Goal: Information Seeking & Learning: Learn about a topic

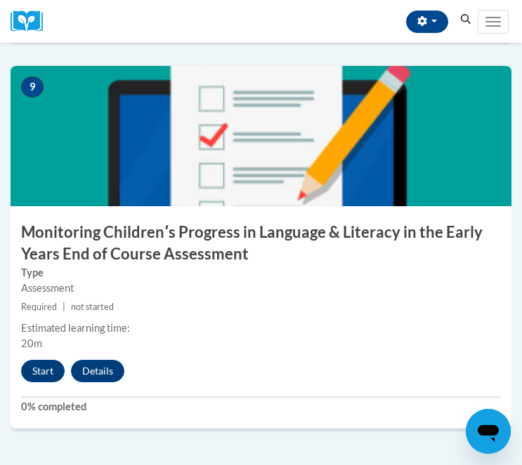
scroll to position [3254, 0]
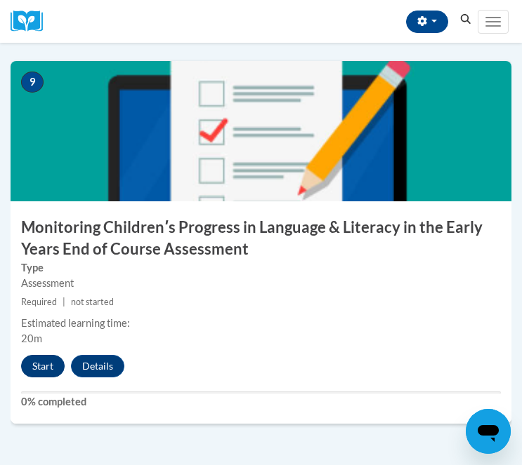
click at [37, 358] on button "Start" at bounding box center [43, 366] width 44 height 22
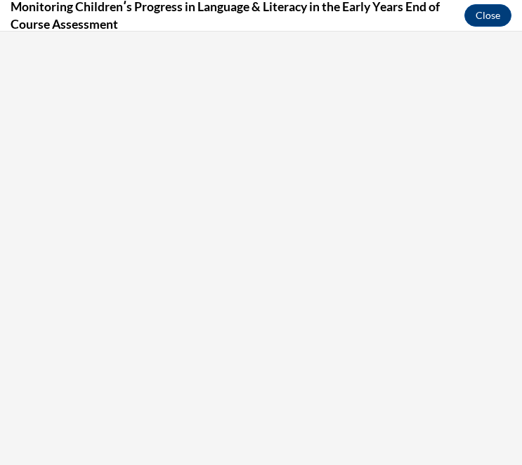
scroll to position [0, 0]
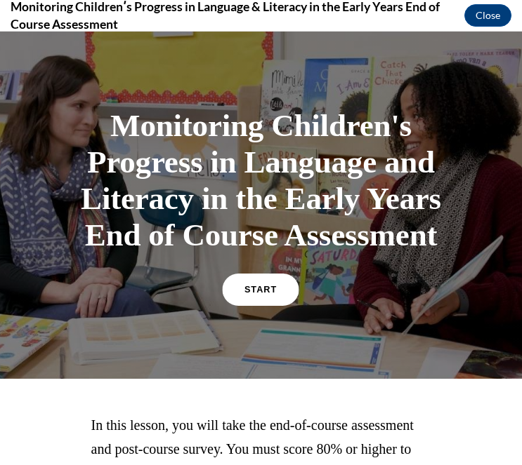
click at [260, 296] on span "START" at bounding box center [260, 290] width 32 height 11
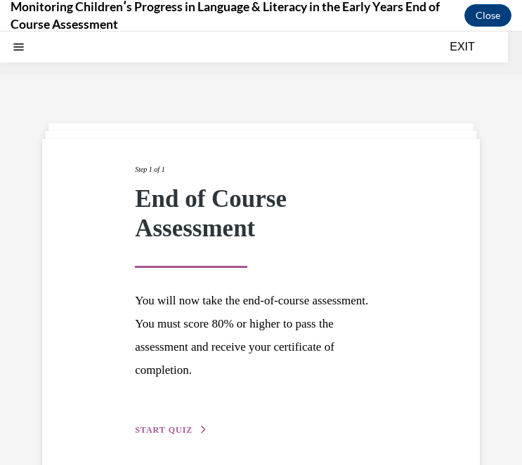
scroll to position [44, 0]
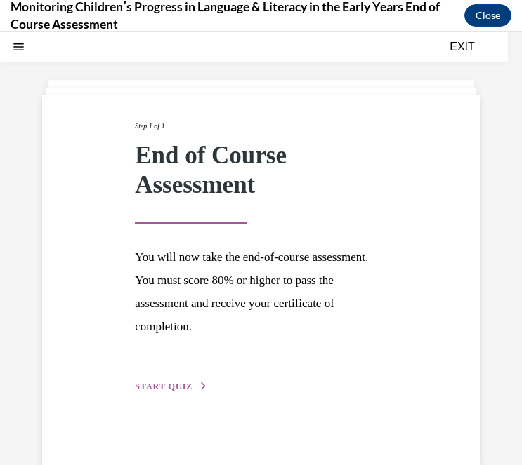
click at [192, 392] on button "START QUIZ" at bounding box center [171, 386] width 73 height 13
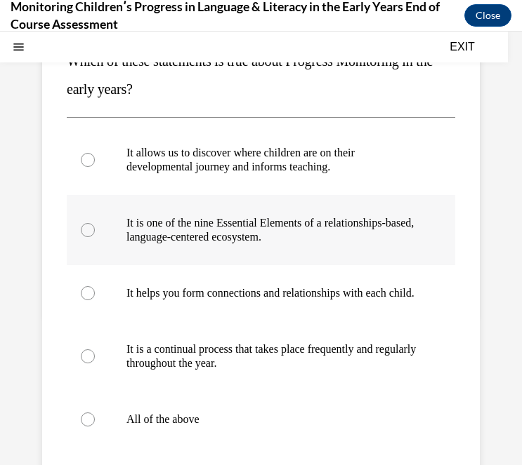
scroll to position [187, 0]
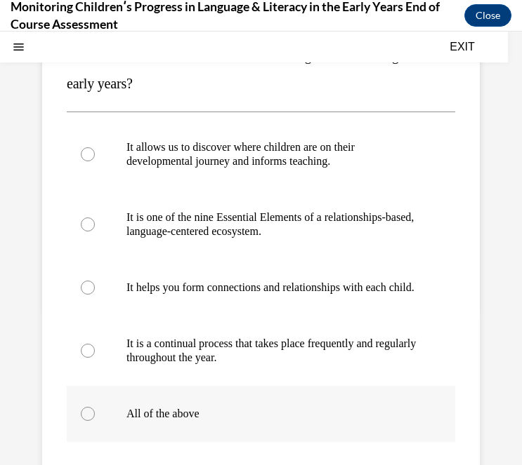
click at [185, 439] on label "All of the above" at bounding box center [261, 414] width 388 height 56
click at [95, 421] on input "All of the above" at bounding box center [88, 414] width 14 height 14
radio input "true"
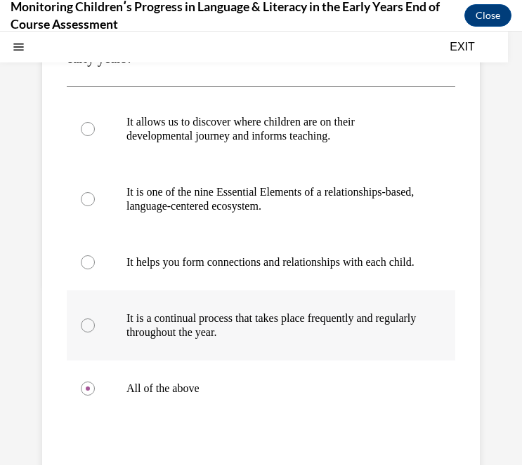
scroll to position [232, 0]
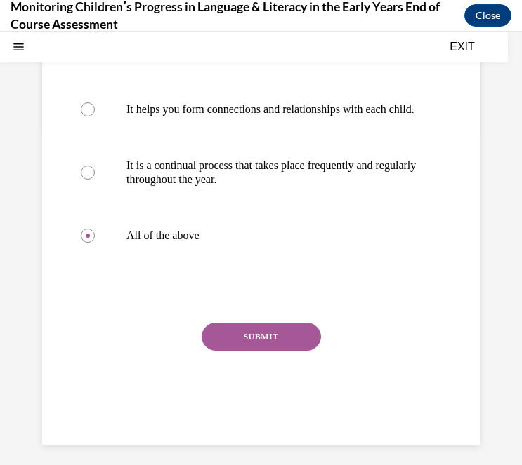
click at [263, 351] on button "SUBMIT" at bounding box center [260, 337] width 119 height 28
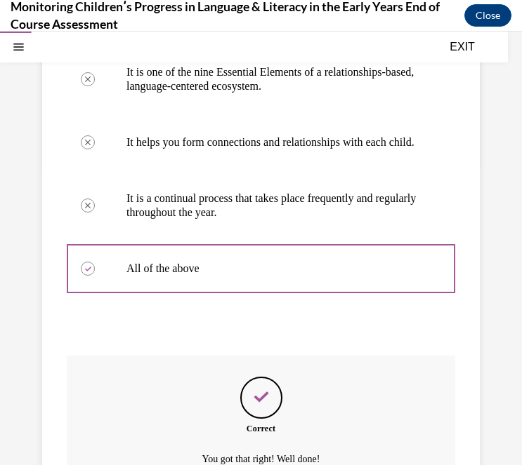
scroll to position [484, 0]
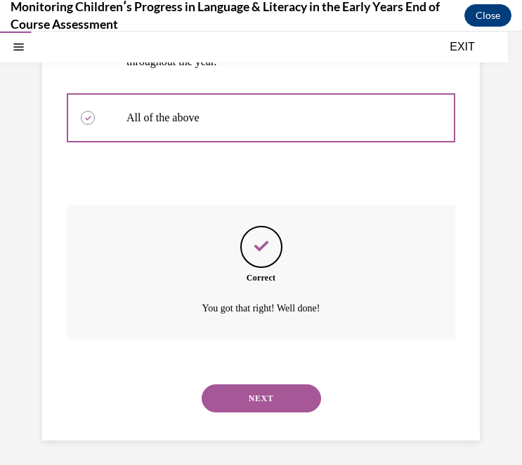
click at [281, 391] on button "NEXT" at bounding box center [260, 399] width 119 height 28
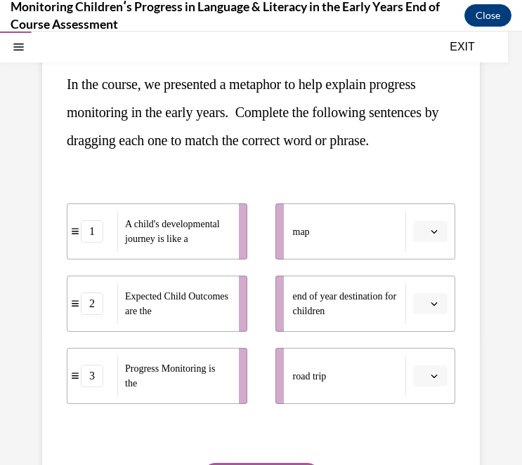
scroll to position [163, 0]
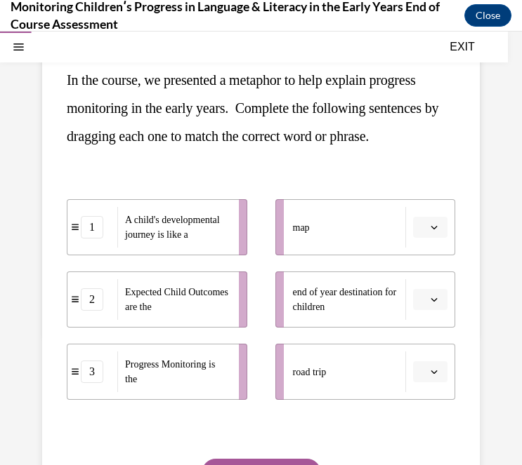
click at [435, 230] on icon "button" at bounding box center [433, 227] width 7 height 7
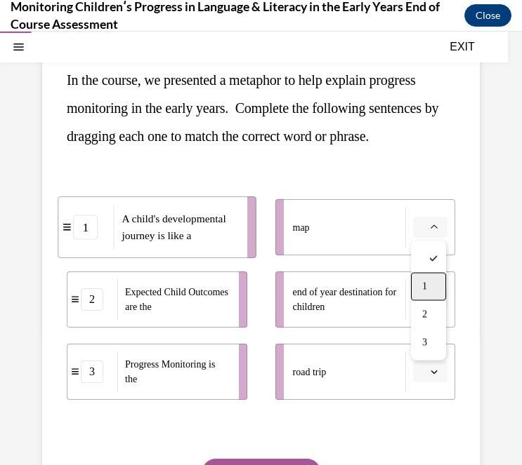
click at [424, 290] on span "1" at bounding box center [424, 286] width 5 height 11
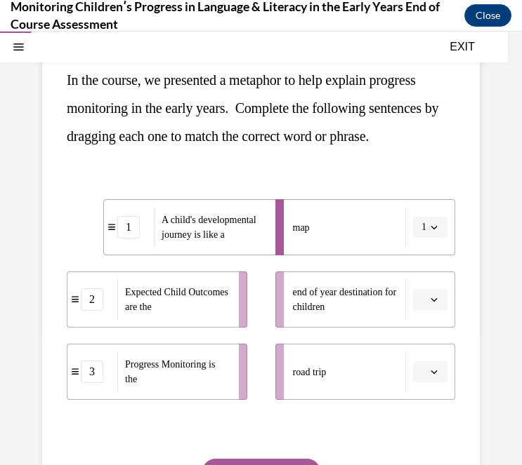
click at [438, 228] on span "button" at bounding box center [434, 228] width 10 height 10
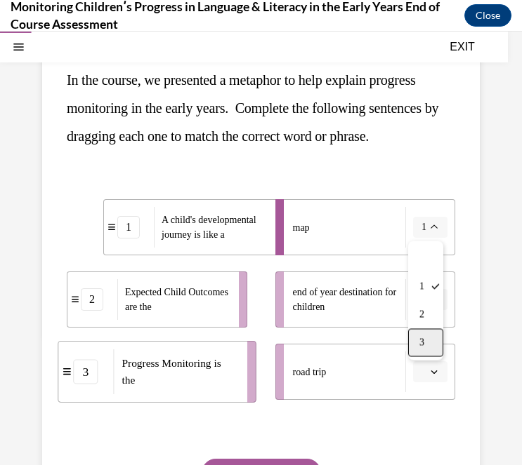
click at [432, 343] on div "3" at bounding box center [425, 343] width 35 height 28
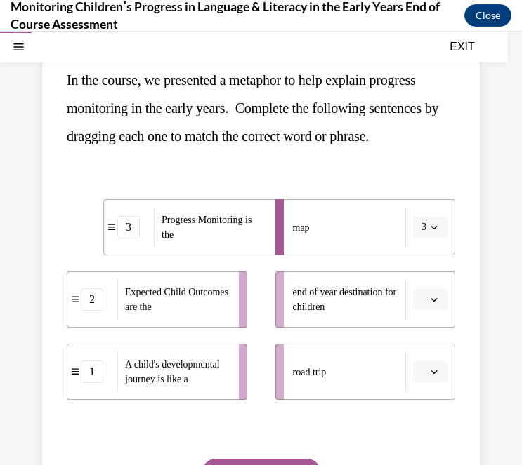
click at [432, 296] on span "button" at bounding box center [434, 300] width 10 height 10
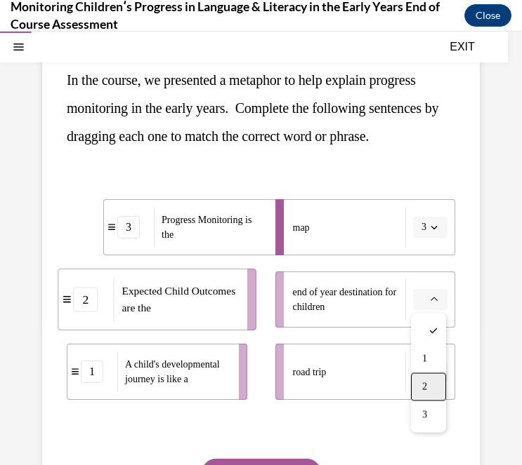
click at [426, 382] on span "2" at bounding box center [424, 387] width 5 height 11
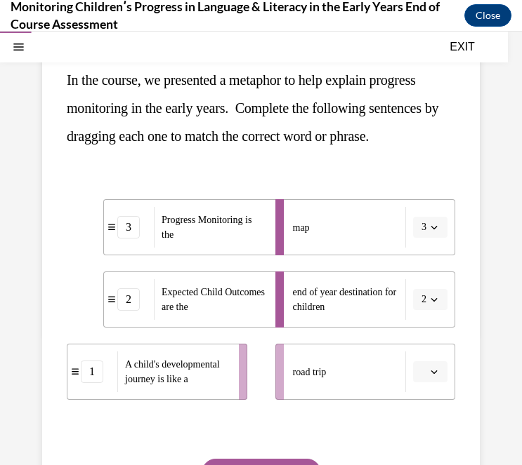
click at [432, 373] on icon "button" at bounding box center [433, 372] width 7 height 7
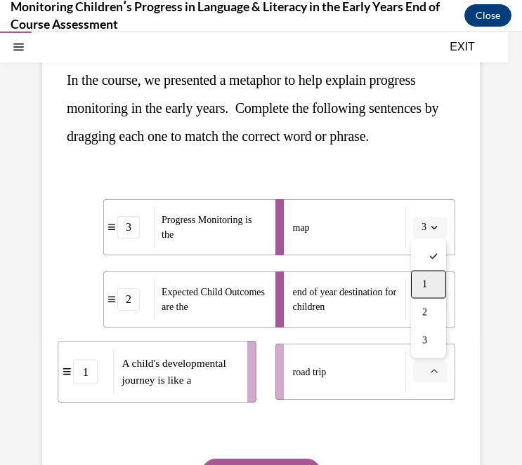
click at [423, 289] on span "1" at bounding box center [424, 284] width 5 height 11
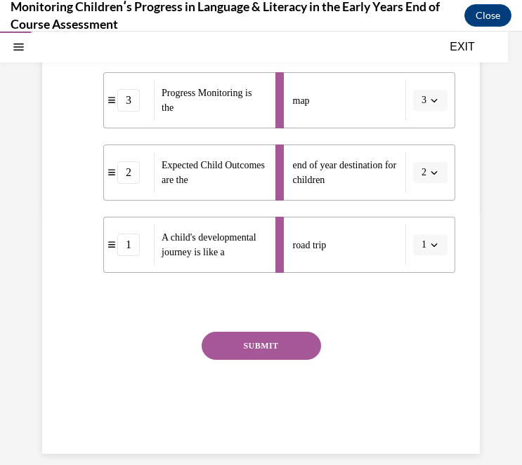
click at [277, 346] on button "SUBMIT" at bounding box center [260, 346] width 119 height 28
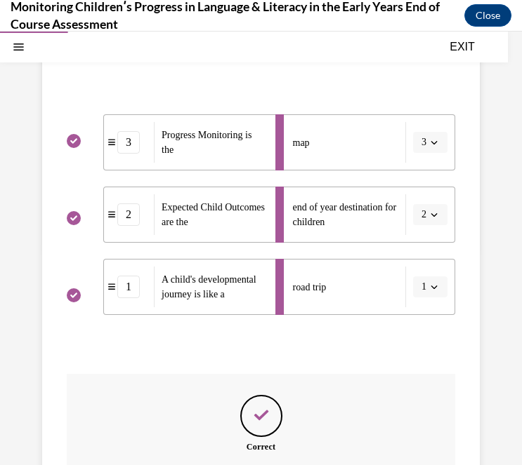
scroll to position [403, 0]
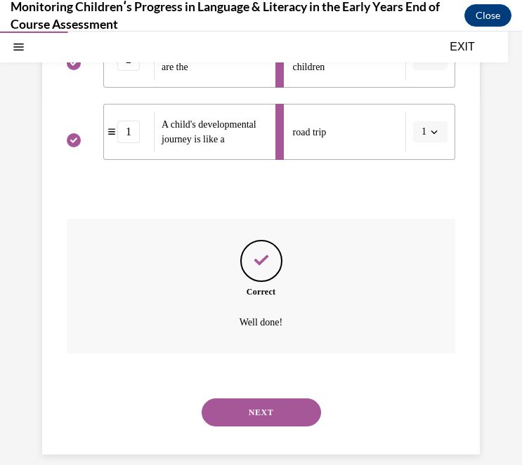
click at [278, 404] on button "NEXT" at bounding box center [260, 413] width 119 height 28
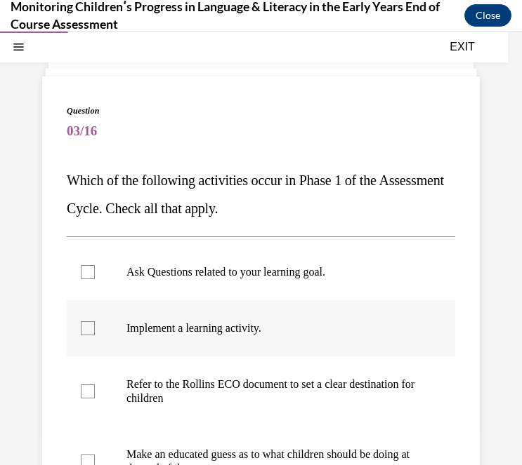
scroll to position [65, 0]
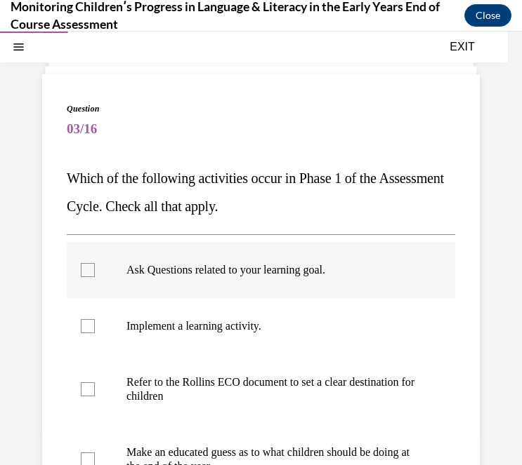
click at [222, 267] on p "Ask Questions related to your learning goal." at bounding box center [272, 270] width 293 height 14
click at [95, 267] on input "Ask Questions related to your learning goal." at bounding box center [88, 270] width 14 height 14
checkbox input "true"
click at [207, 378] on p "Refer to the Rollins ECO document to set a clear destination for children" at bounding box center [272, 390] width 293 height 28
click at [95, 383] on input "Refer to the Rollins ECO document to set a clear destination for children" at bounding box center [88, 390] width 14 height 14
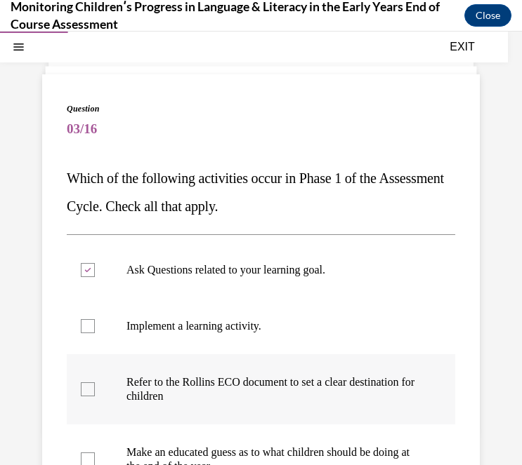
checkbox input "true"
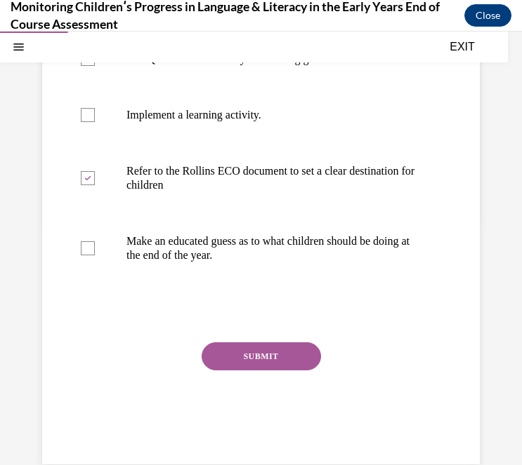
click at [281, 348] on button "SUBMIT" at bounding box center [260, 357] width 119 height 28
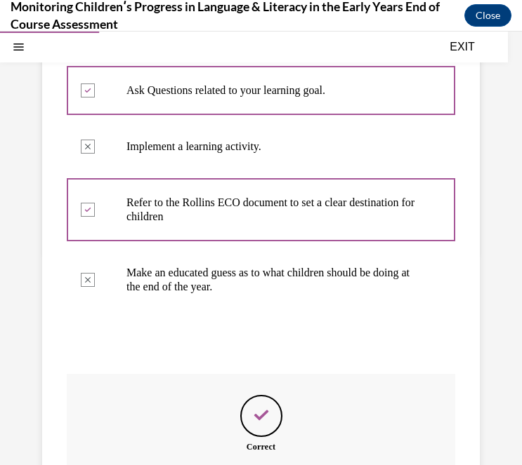
scroll to position [399, 0]
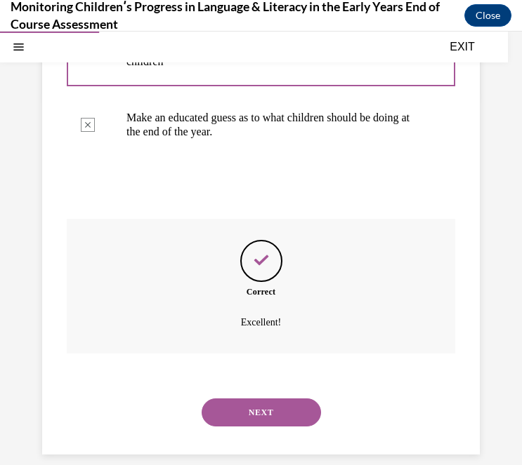
click at [286, 399] on button "NEXT" at bounding box center [260, 413] width 119 height 28
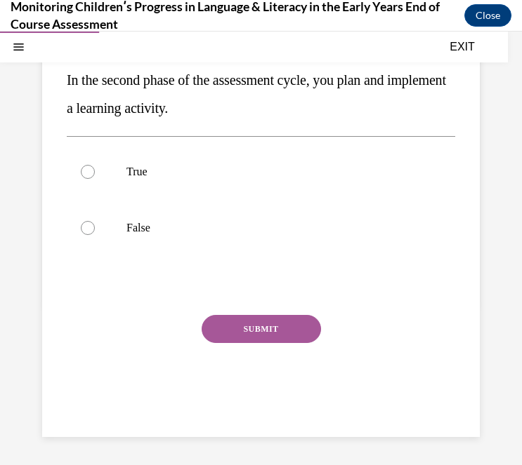
scroll to position [0, 0]
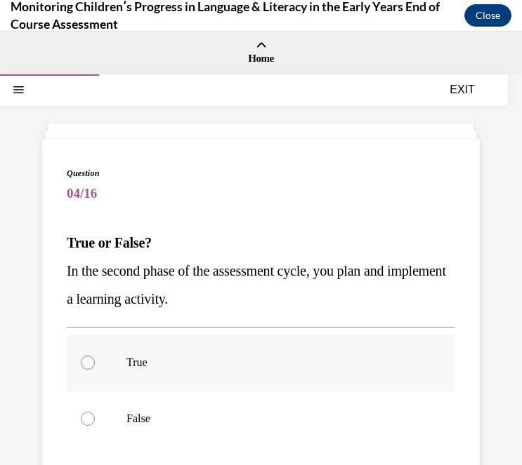
click at [201, 353] on label "True" at bounding box center [261, 363] width 388 height 56
click at [95, 356] on input "True" at bounding box center [88, 363] width 14 height 14
radio input "true"
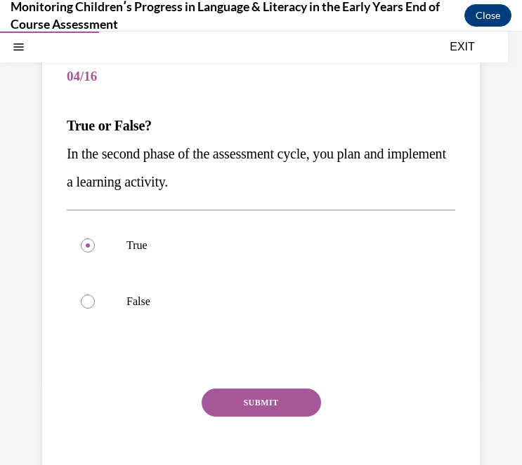
click at [279, 408] on button "SUBMIT" at bounding box center [260, 403] width 119 height 28
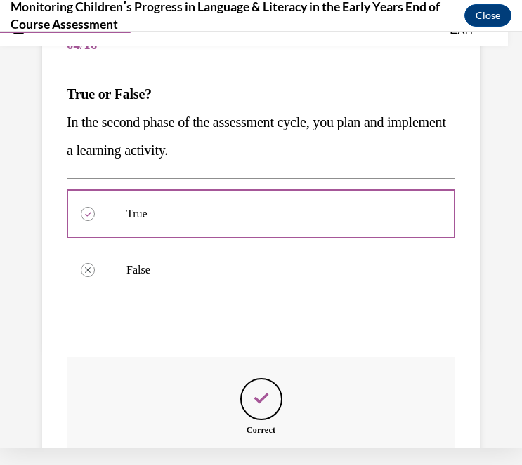
scroll to position [287, 0]
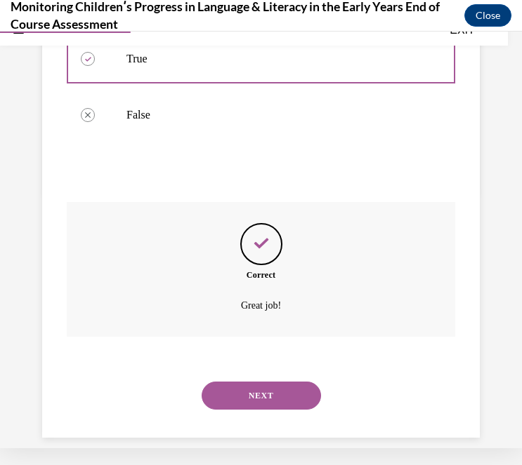
click at [267, 382] on button "NEXT" at bounding box center [260, 396] width 119 height 28
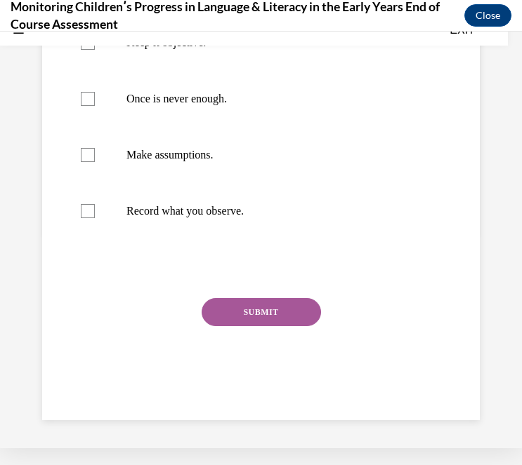
scroll to position [0, 0]
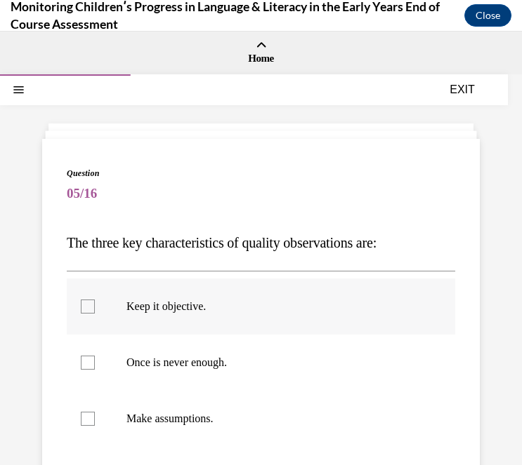
click at [197, 328] on label "Keep it objective." at bounding box center [261, 307] width 388 height 56
click at [95, 314] on input "Keep it objective." at bounding box center [88, 307] width 14 height 14
checkbox input "true"
click at [187, 356] on p "Once is never enough." at bounding box center [272, 363] width 293 height 14
click at [95, 356] on input "Once is never enough." at bounding box center [88, 363] width 14 height 14
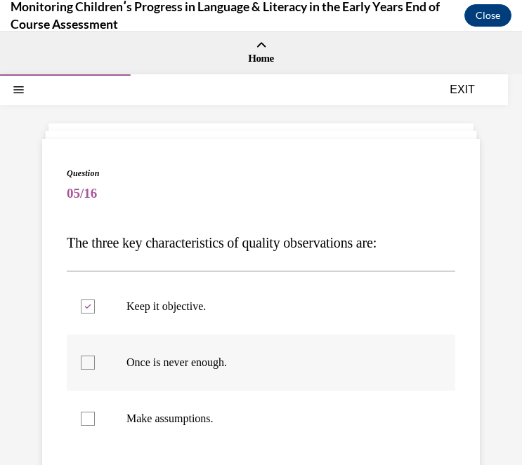
checkbox input "true"
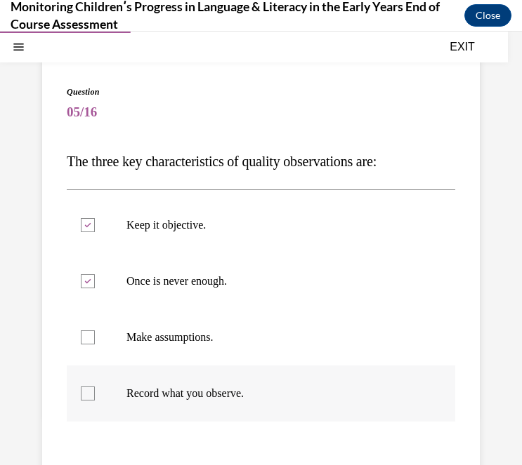
click at [176, 397] on p "Record what you observe." at bounding box center [272, 394] width 293 height 14
click at [95, 397] on input "Record what you observe." at bounding box center [88, 394] width 14 height 14
checkbox input "true"
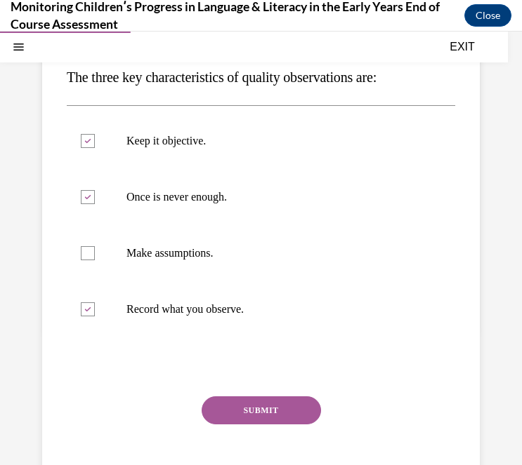
click at [230, 418] on button "SUBMIT" at bounding box center [260, 411] width 119 height 28
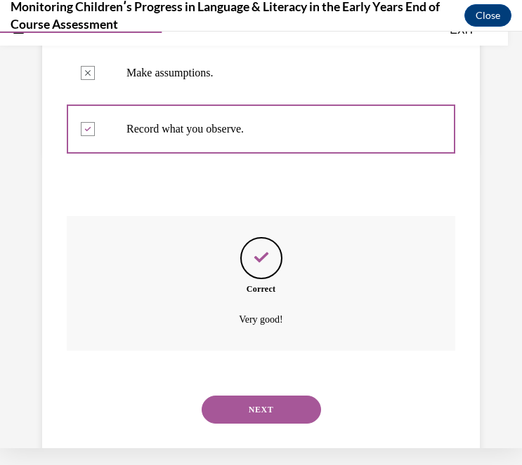
scroll to position [343, 0]
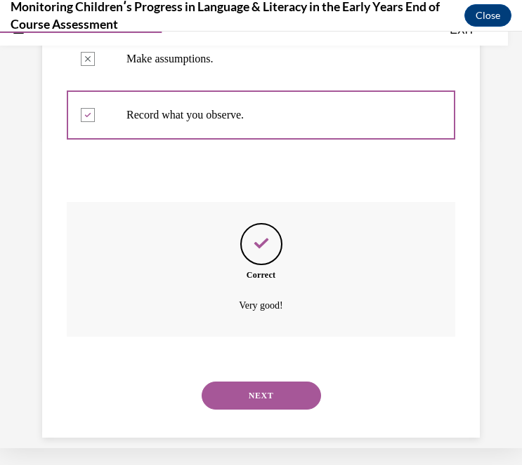
click at [279, 382] on button "NEXT" at bounding box center [260, 396] width 119 height 28
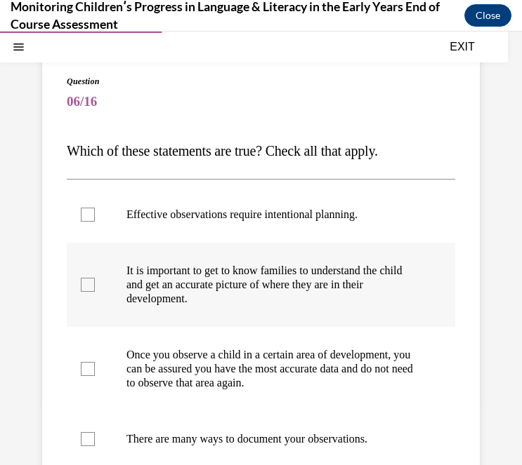
scroll to position [147, 0]
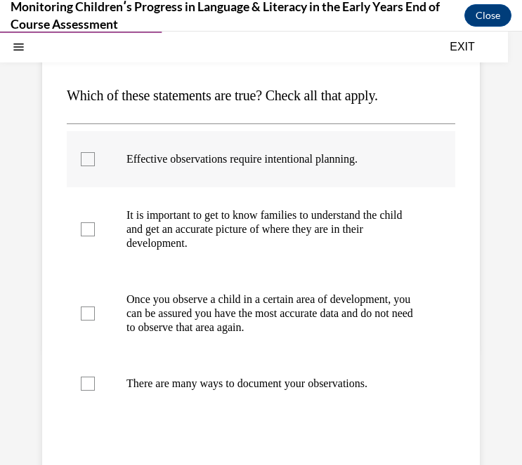
click at [193, 172] on label "Effective observations require intentional planning." at bounding box center [261, 159] width 388 height 56
click at [95, 166] on input "Effective observations require intentional planning." at bounding box center [88, 159] width 14 height 14
checkbox input "true"
click at [193, 227] on p "It is important to get to know families to understand the child and get an accu…" at bounding box center [272, 229] width 293 height 42
click at [95, 227] on input "It is important to get to know families to understand the child and get an accu…" at bounding box center [88, 230] width 14 height 14
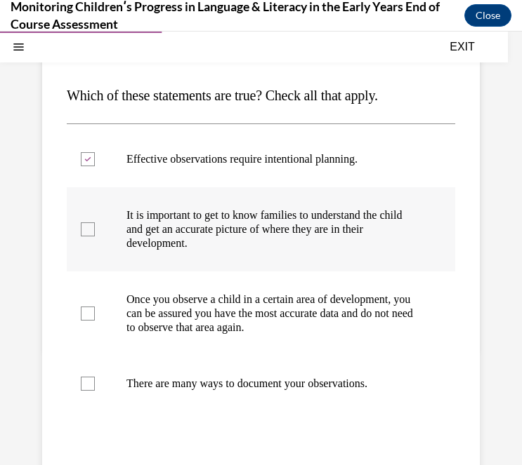
checkbox input "true"
click at [201, 365] on label "There are many ways to document your observations." at bounding box center [261, 384] width 388 height 56
click at [95, 377] on input "There are many ways to document your observations." at bounding box center [88, 384] width 14 height 14
checkbox input "true"
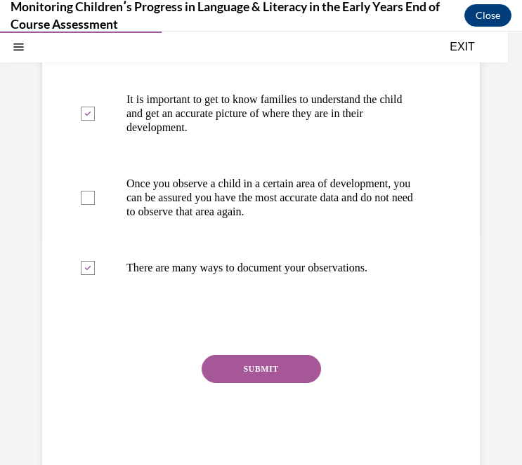
click at [282, 375] on button "SUBMIT" at bounding box center [260, 369] width 119 height 28
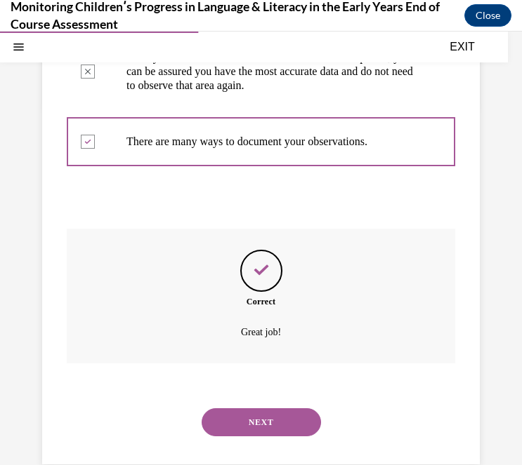
scroll to position [399, 0]
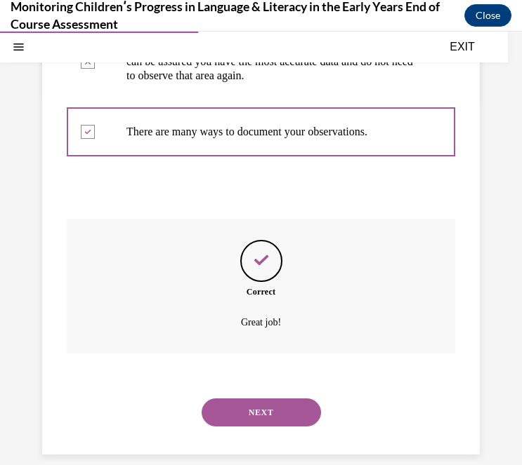
click at [279, 399] on button "NEXT" at bounding box center [260, 413] width 119 height 28
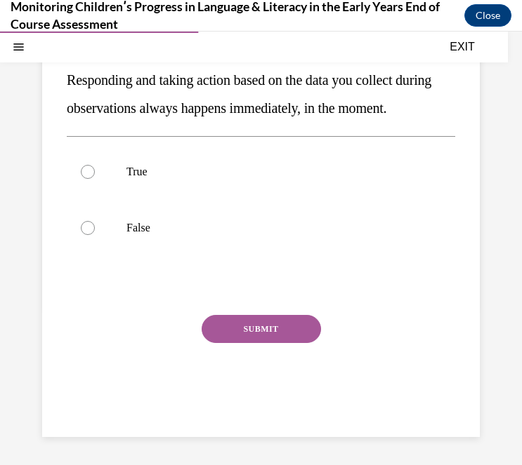
scroll to position [0, 0]
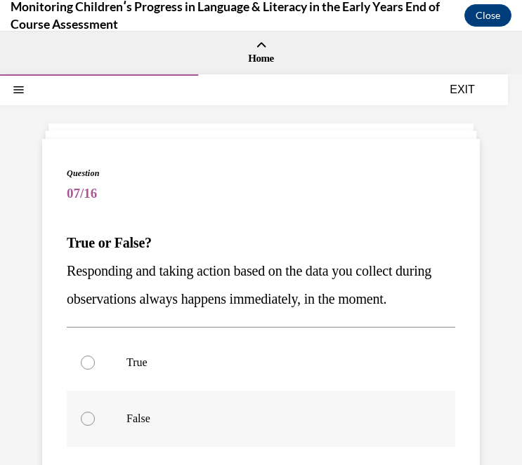
click at [178, 426] on p "False" at bounding box center [272, 419] width 293 height 14
click at [95, 426] on input "False" at bounding box center [88, 419] width 14 height 14
radio input "true"
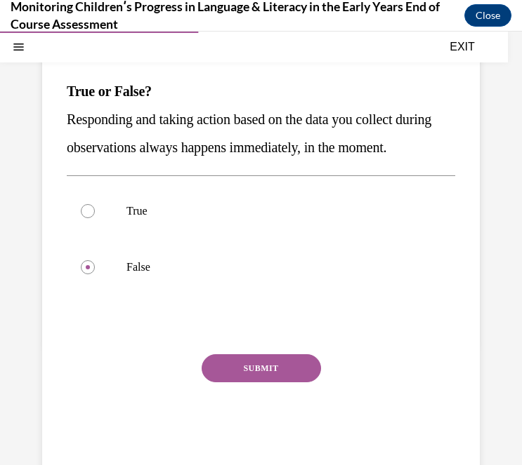
click at [278, 383] on button "SUBMIT" at bounding box center [260, 368] width 119 height 28
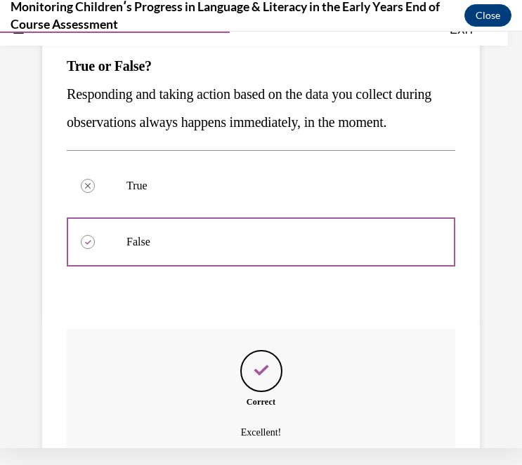
scroll to position [315, 0]
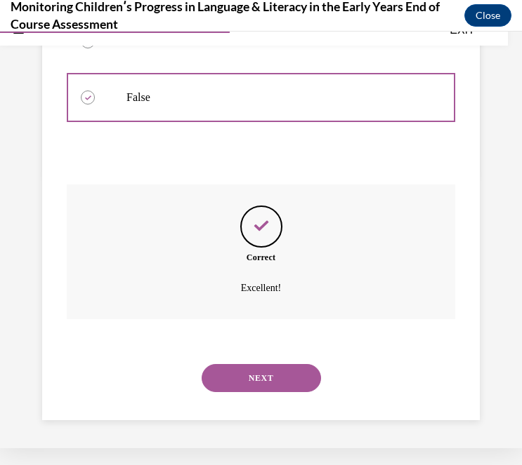
click at [274, 380] on button "NEXT" at bounding box center [260, 378] width 119 height 28
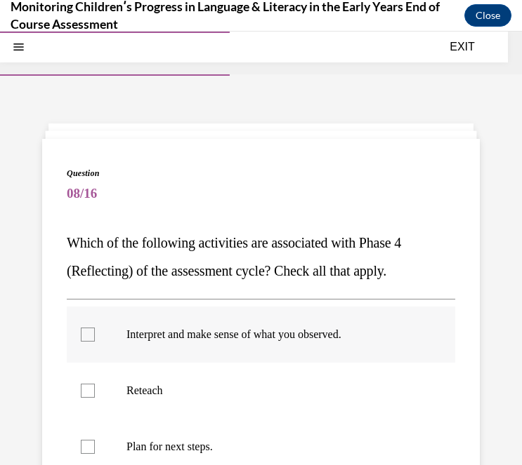
scroll to position [99, 0]
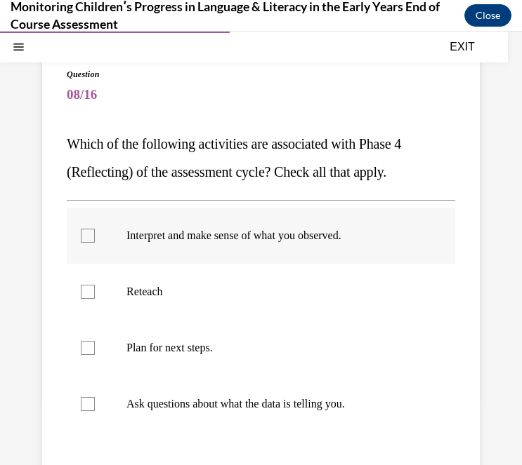
click at [143, 239] on p "Interpret and make sense of what you observed." at bounding box center [272, 236] width 293 height 14
click at [95, 239] on input "Interpret and make sense of what you observed." at bounding box center [88, 236] width 14 height 14
checkbox input "true"
click at [159, 404] on p "Ask questions about what the data is telling you." at bounding box center [272, 404] width 293 height 14
click at [95, 404] on input "Ask questions about what the data is telling you." at bounding box center [88, 404] width 14 height 14
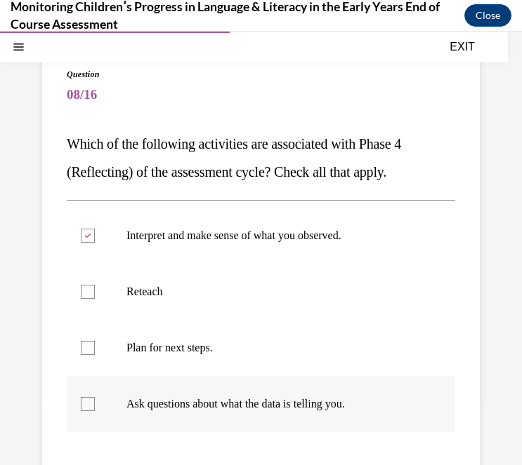
checkbox input "true"
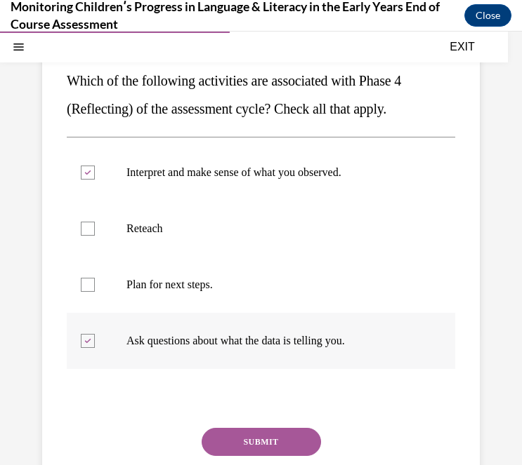
scroll to position [192, 0]
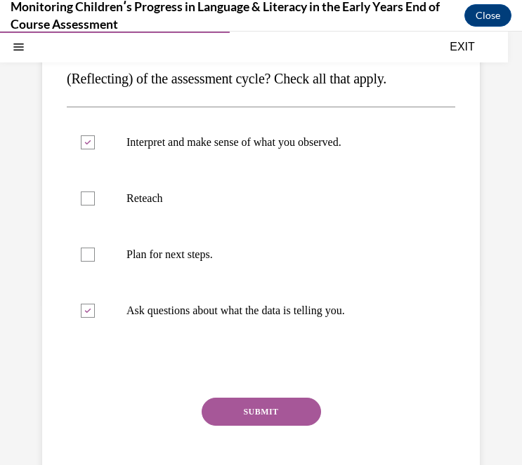
click at [252, 408] on button "SUBMIT" at bounding box center [260, 412] width 119 height 28
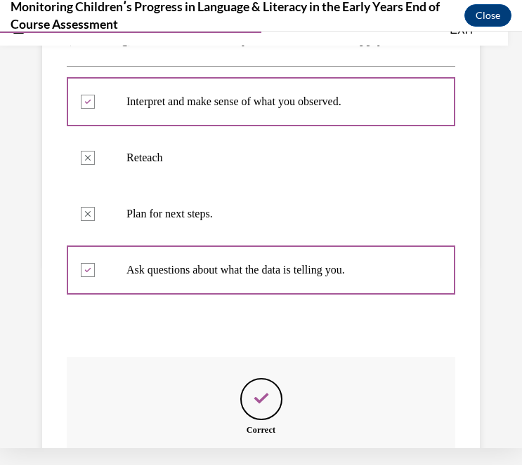
scroll to position [371, 0]
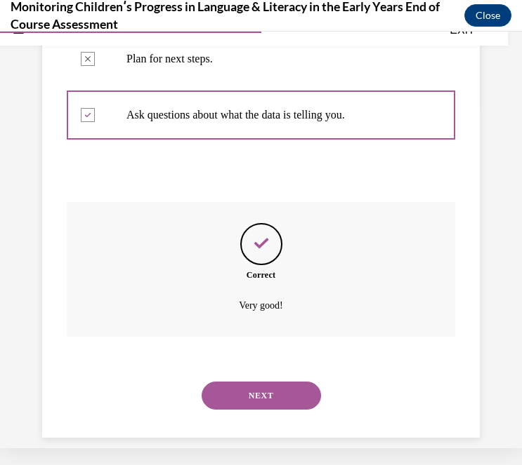
click at [263, 382] on button "NEXT" at bounding box center [260, 396] width 119 height 28
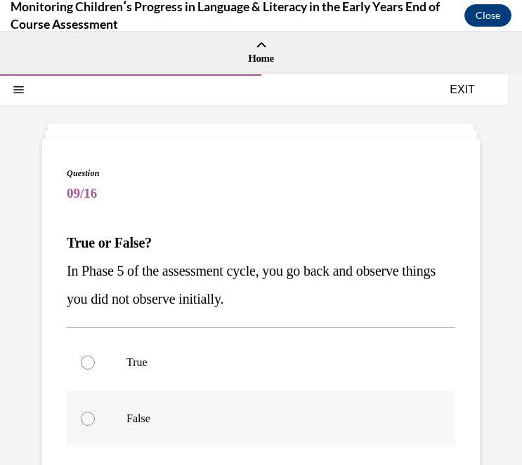
click at [263, 380] on label "True" at bounding box center [261, 363] width 388 height 56
click at [95, 370] on input "True" at bounding box center [88, 363] width 14 height 14
radio input "true"
click at [296, 420] on p "False" at bounding box center [272, 419] width 293 height 14
click at [95, 420] on input "False" at bounding box center [88, 419] width 14 height 14
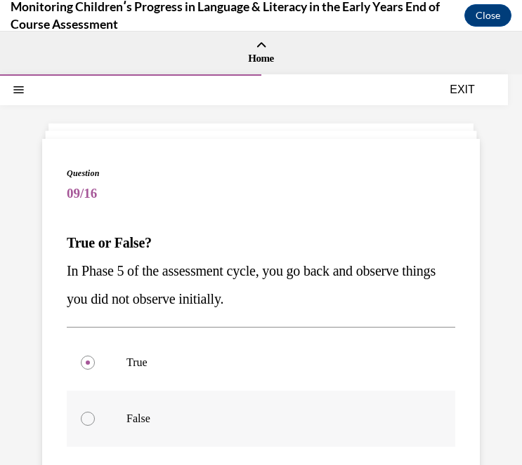
radio input "true"
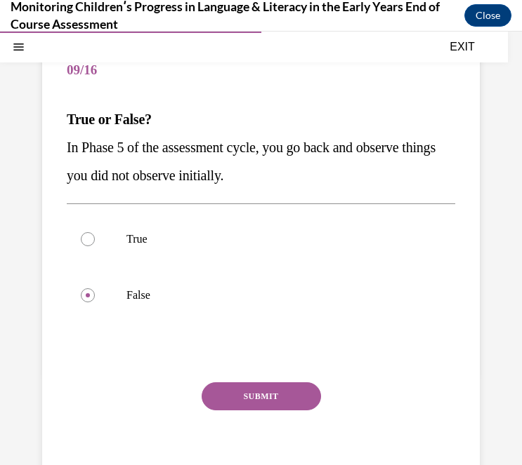
click at [298, 405] on button "SUBMIT" at bounding box center [260, 397] width 119 height 28
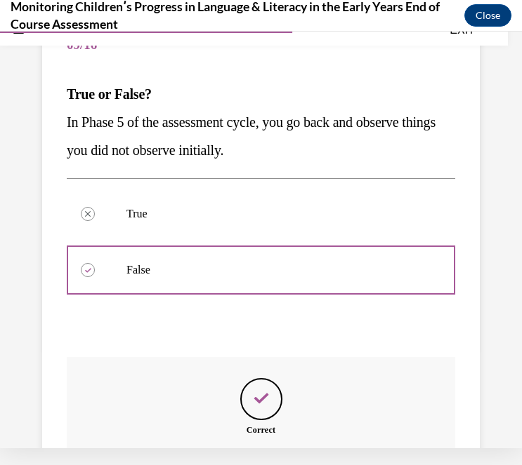
scroll to position [287, 0]
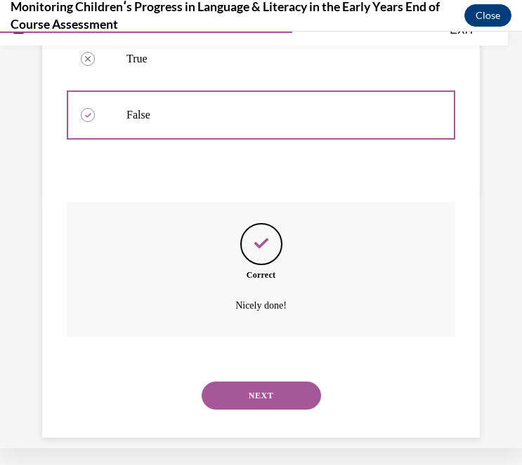
click at [287, 382] on button "NEXT" at bounding box center [260, 396] width 119 height 28
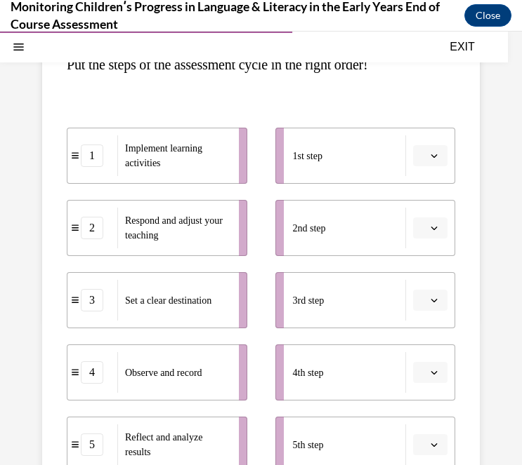
scroll to position [180, 0]
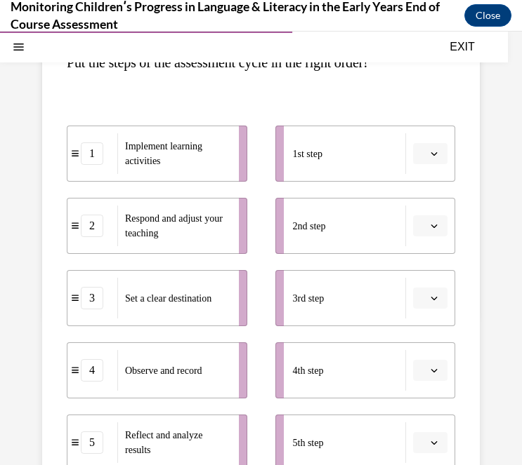
click at [430, 151] on icon "button" at bounding box center [433, 153] width 7 height 7
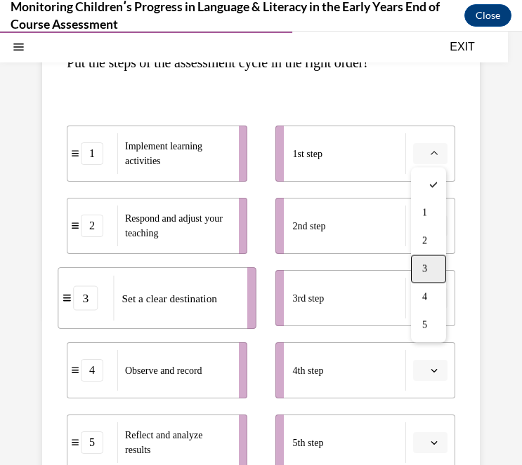
click at [425, 267] on span "3" at bounding box center [424, 269] width 5 height 11
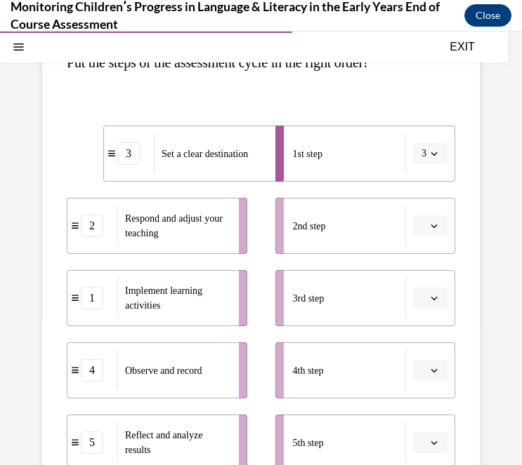
click at [427, 223] on button "button" at bounding box center [430, 226] width 34 height 21
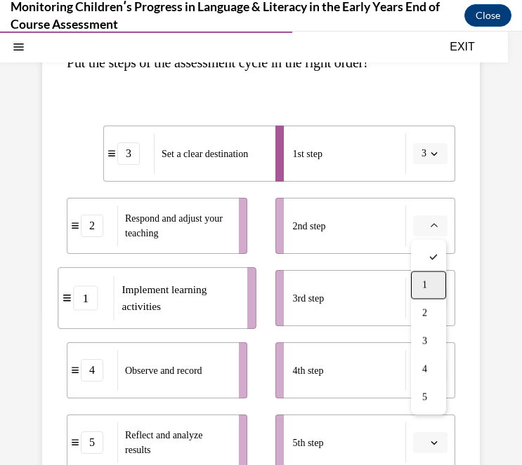
click at [426, 285] on span "1" at bounding box center [424, 285] width 5 height 11
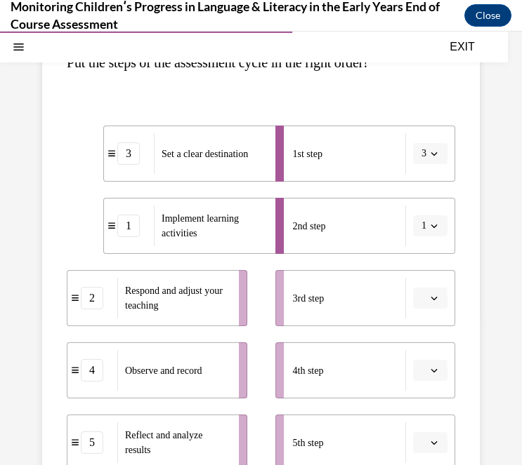
click at [436, 300] on icon "button" at bounding box center [433, 298] width 7 height 7
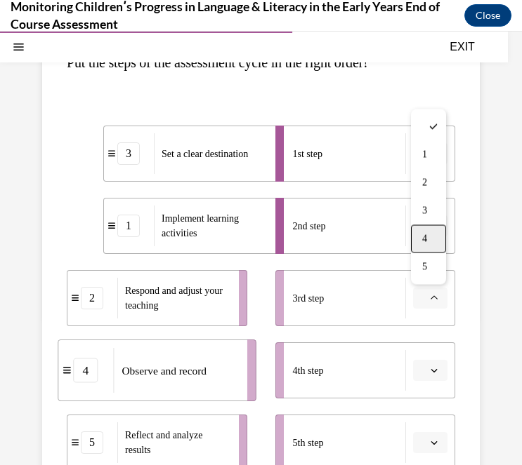
click at [421, 242] on div "4" at bounding box center [428, 239] width 35 height 28
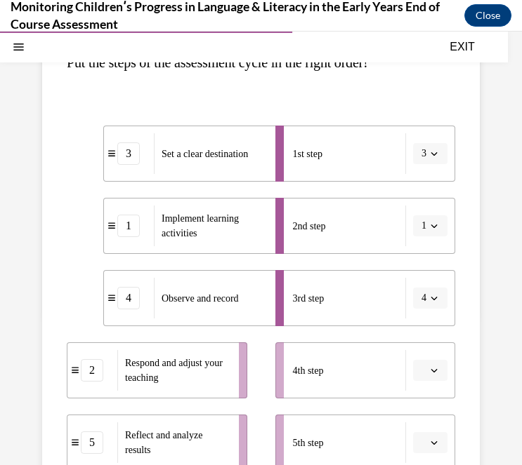
click at [429, 374] on span "button" at bounding box center [434, 371] width 10 height 10
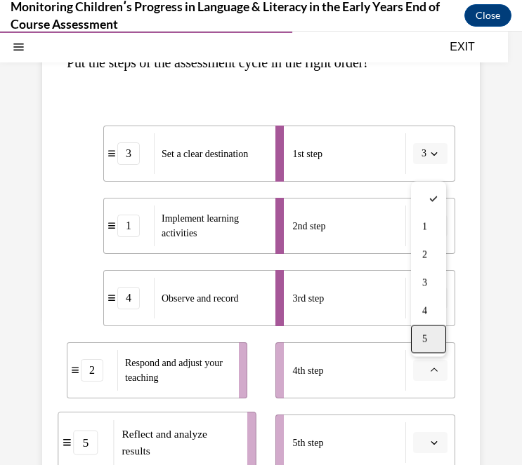
click at [426, 343] on span "5" at bounding box center [424, 339] width 5 height 11
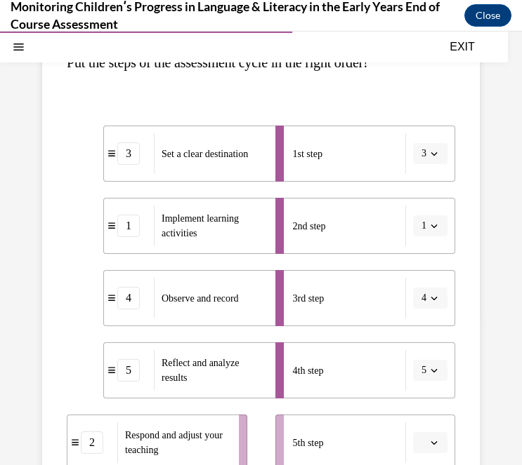
click at [435, 446] on span "button" at bounding box center [434, 443] width 10 height 10
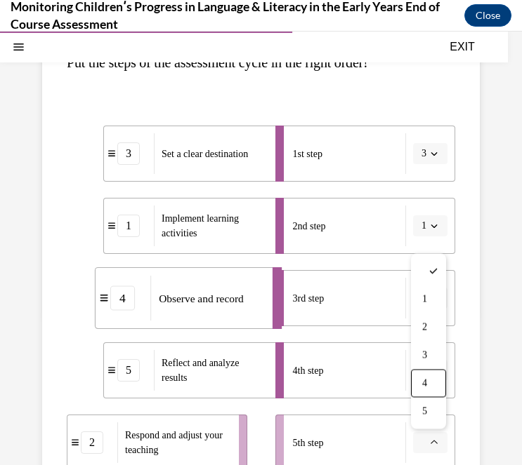
click at [385, 370] on div "4th step" at bounding box center [350, 370] width 114 height 41
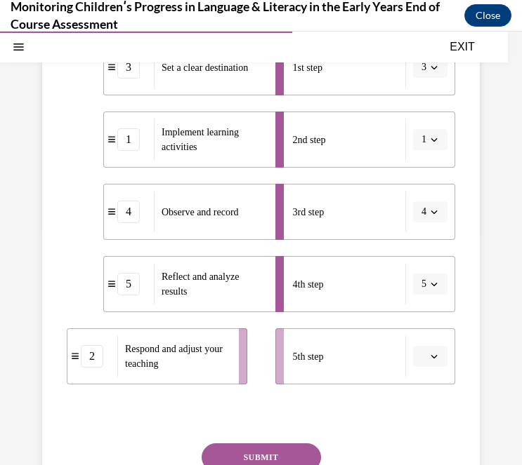
scroll to position [299, 0]
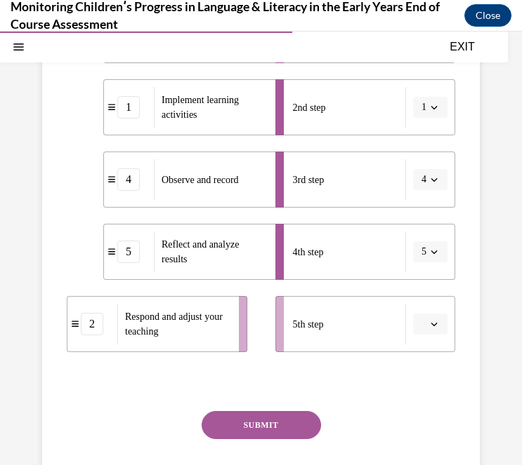
click at [274, 430] on button "SUBMIT" at bounding box center [260, 425] width 119 height 28
click at [354, 385] on span "Please answer the question to continue" at bounding box center [270, 382] width 196 height 12
click at [429, 323] on span "button" at bounding box center [434, 324] width 10 height 10
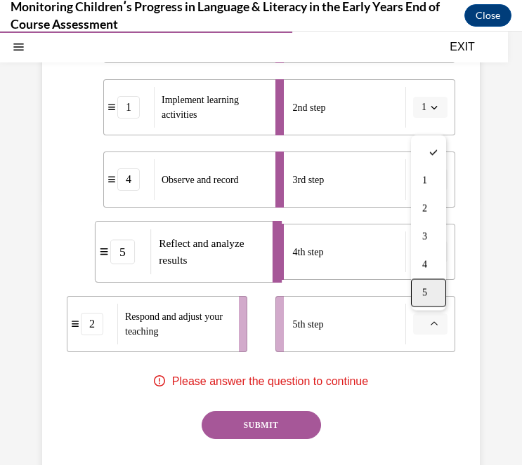
click at [428, 294] on div "5" at bounding box center [428, 293] width 35 height 28
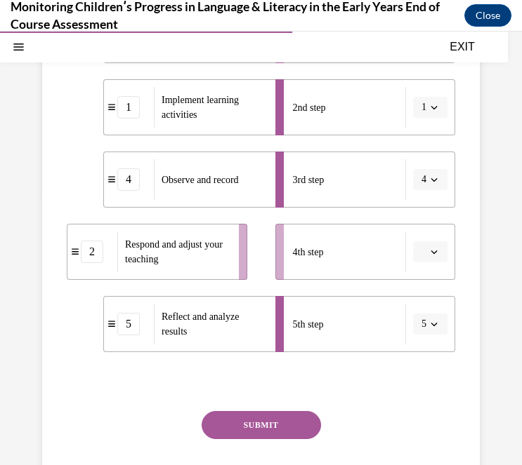
click at [435, 327] on icon "button" at bounding box center [433, 324] width 7 height 7
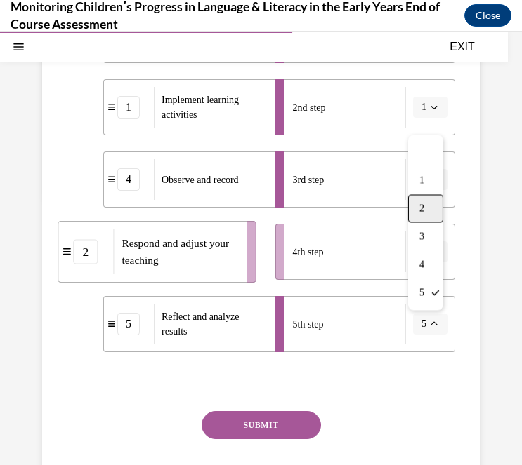
click at [423, 211] on span "2" at bounding box center [421, 209] width 5 height 11
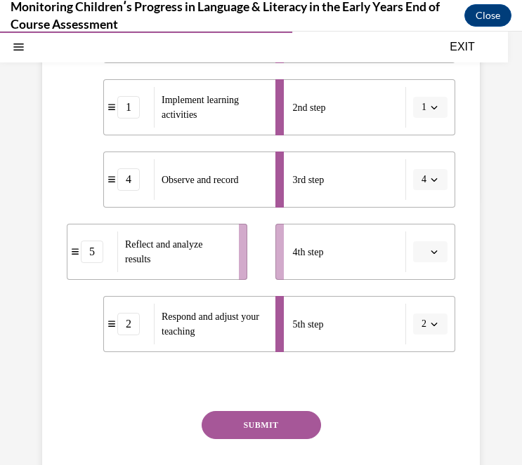
click at [430, 256] on span "button" at bounding box center [434, 252] width 10 height 10
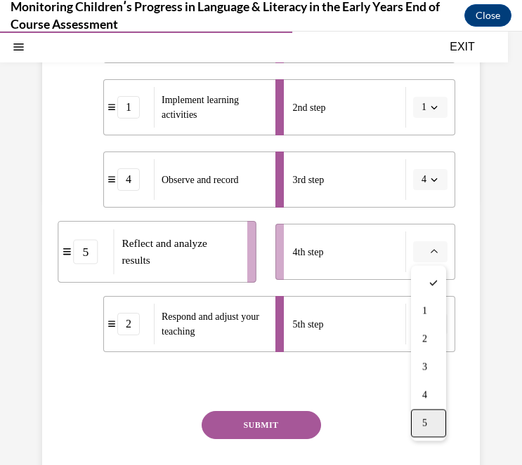
click at [420, 420] on div "5" at bounding box center [428, 424] width 35 height 28
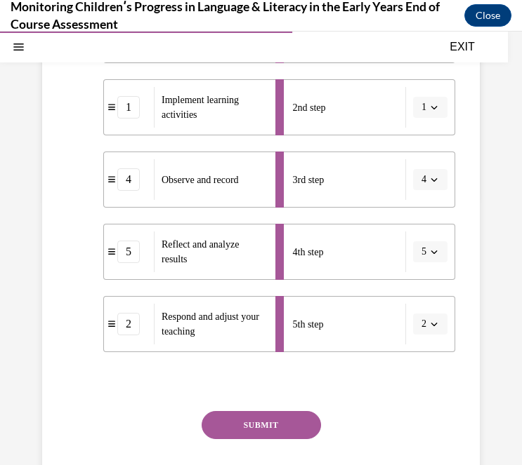
click at [274, 429] on button "SUBMIT" at bounding box center [260, 425] width 119 height 28
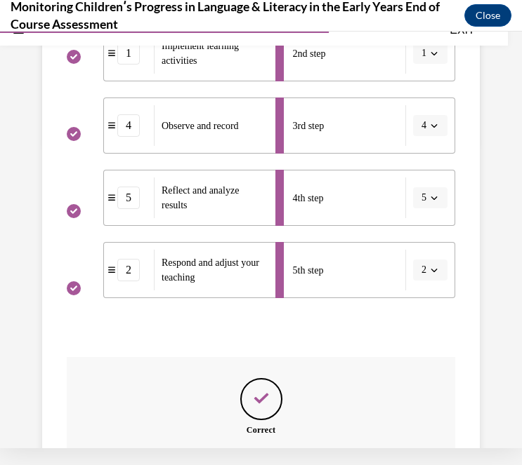
scroll to position [491, 0]
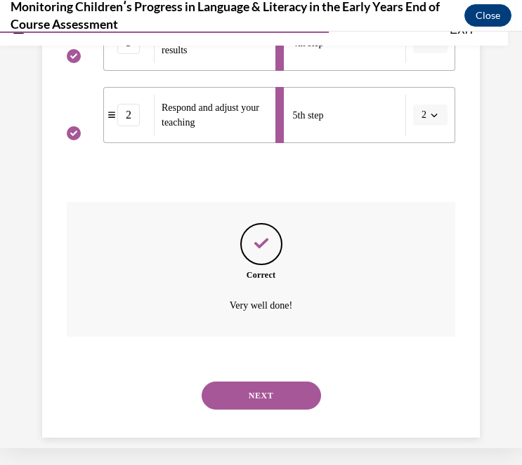
click at [281, 382] on button "NEXT" at bounding box center [260, 396] width 119 height 28
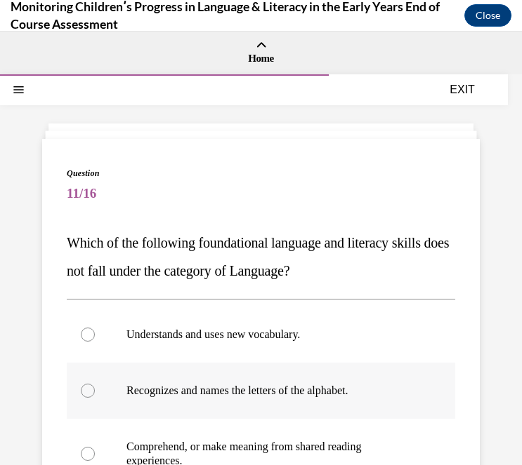
click at [213, 384] on p "Recognizes and names the letters of the alphabet." at bounding box center [272, 391] width 293 height 14
click at [95, 384] on input "Recognizes and names the letters of the alphabet." at bounding box center [88, 391] width 14 height 14
radio input "true"
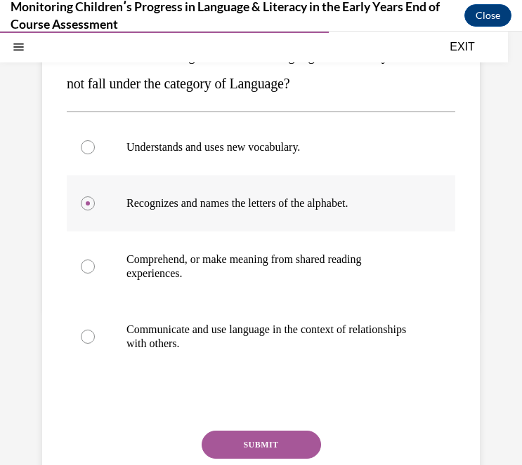
scroll to position [196, 0]
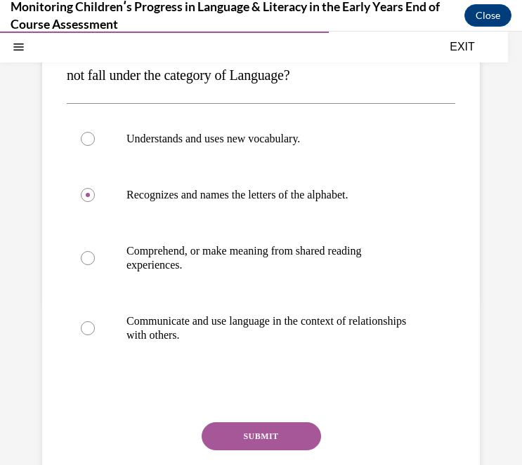
click at [247, 438] on button "SUBMIT" at bounding box center [260, 437] width 119 height 28
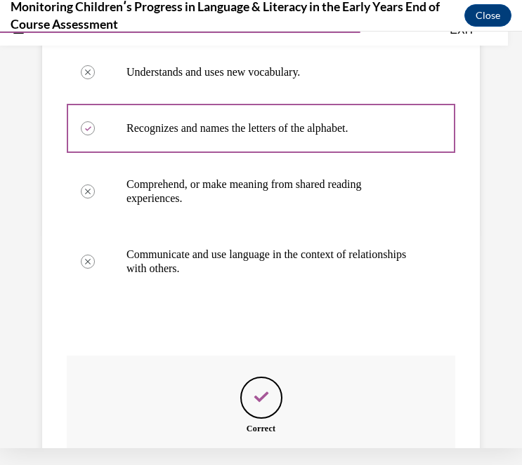
scroll to position [399, 0]
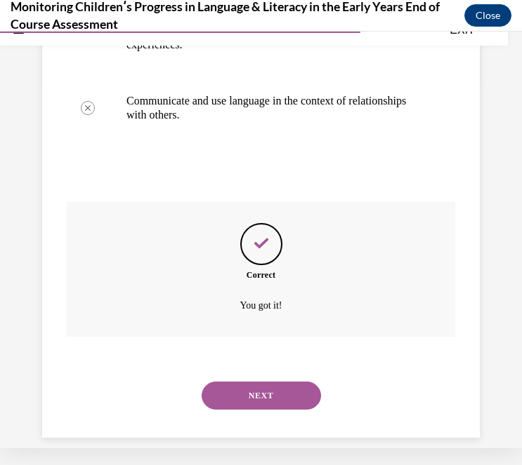
click at [293, 382] on button "NEXT" at bounding box center [260, 396] width 119 height 28
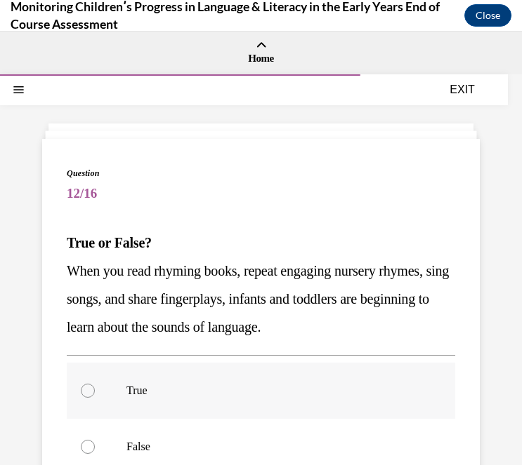
scroll to position [85, 0]
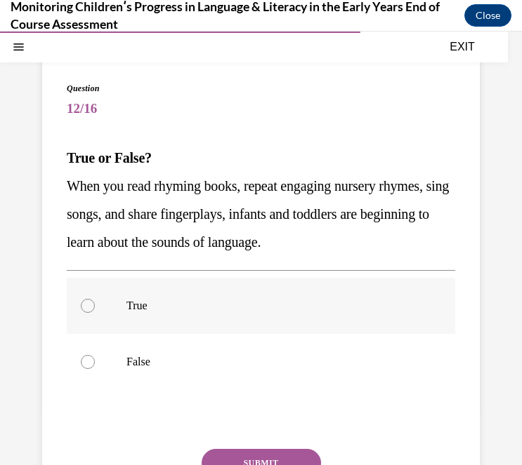
click at [207, 317] on label "True" at bounding box center [261, 306] width 388 height 56
click at [95, 313] on input "True" at bounding box center [88, 306] width 14 height 14
radio input "true"
click at [278, 456] on button "SUBMIT" at bounding box center [260, 463] width 119 height 28
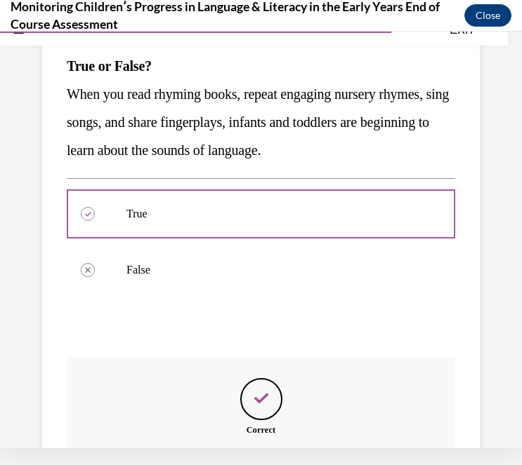
scroll to position [315, 0]
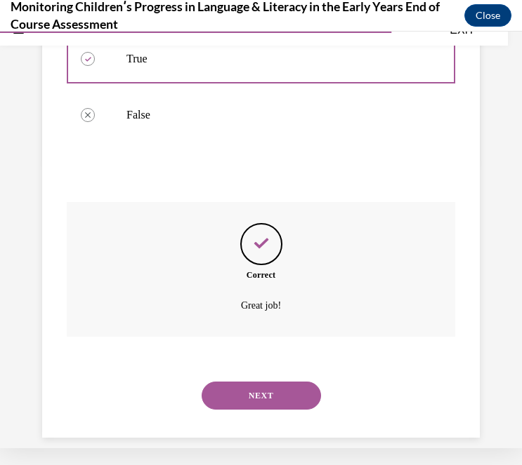
click at [284, 382] on button "NEXT" at bounding box center [260, 396] width 119 height 28
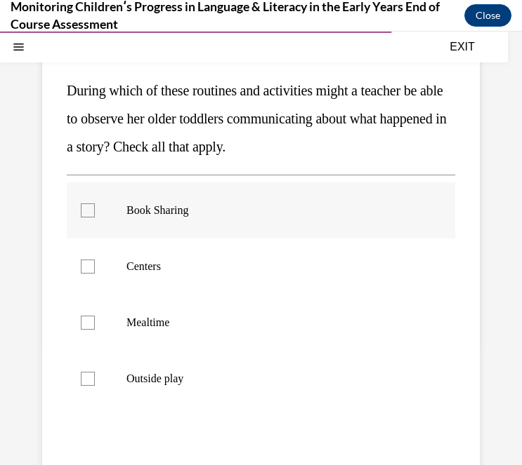
scroll to position [167, 0]
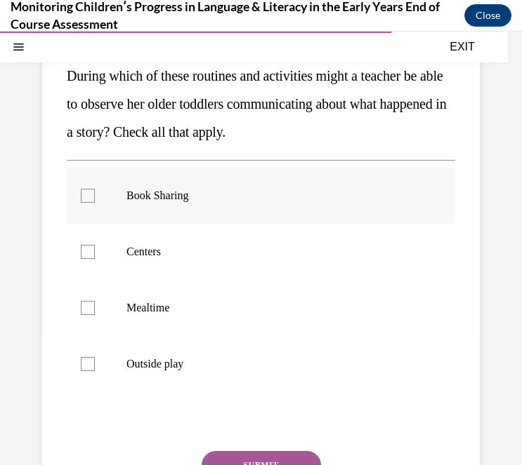
click at [139, 197] on p "Book Sharing" at bounding box center [272, 196] width 293 height 14
click at [95, 197] on input "Book Sharing" at bounding box center [88, 196] width 14 height 14
checkbox input "true"
click at [140, 256] on p "Centers" at bounding box center [272, 252] width 293 height 14
click at [95, 256] on input "Centers" at bounding box center [88, 252] width 14 height 14
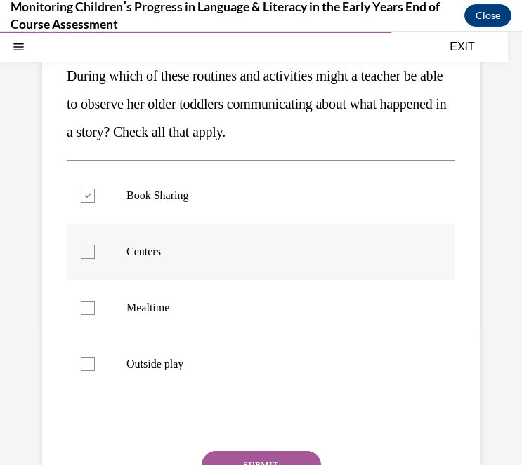
checkbox input "true"
click at [137, 307] on p "Mealtime" at bounding box center [272, 308] width 293 height 14
click at [95, 307] on input "Mealtime" at bounding box center [88, 308] width 14 height 14
checkbox input "true"
click at [148, 372] on label "Outside play" at bounding box center [261, 364] width 388 height 56
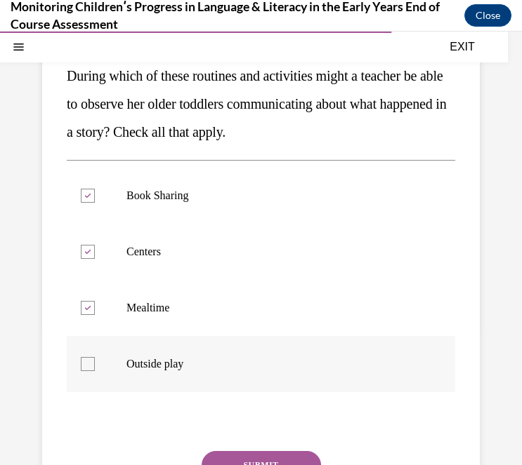
click at [95, 371] on input "Outside play" at bounding box center [88, 364] width 14 height 14
checkbox input "true"
click at [265, 459] on button "SUBMIT" at bounding box center [260, 465] width 119 height 28
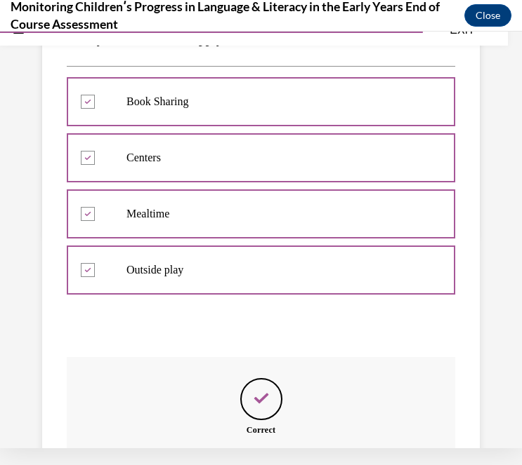
scroll to position [399, 0]
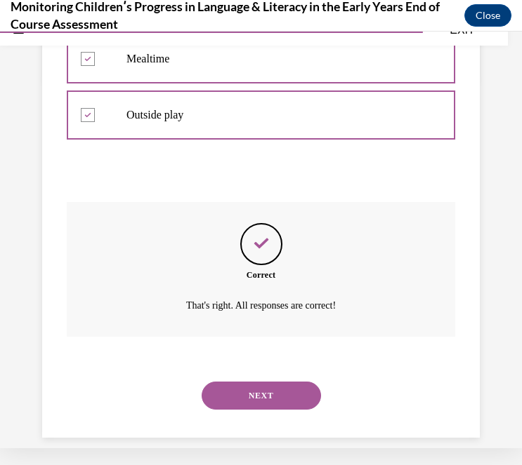
click at [273, 387] on button "NEXT" at bounding box center [260, 396] width 119 height 28
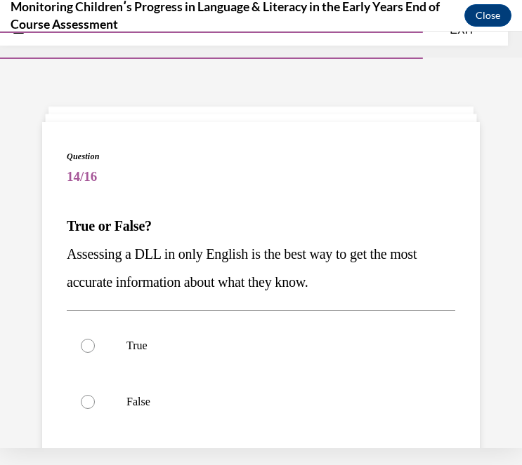
scroll to position [0, 0]
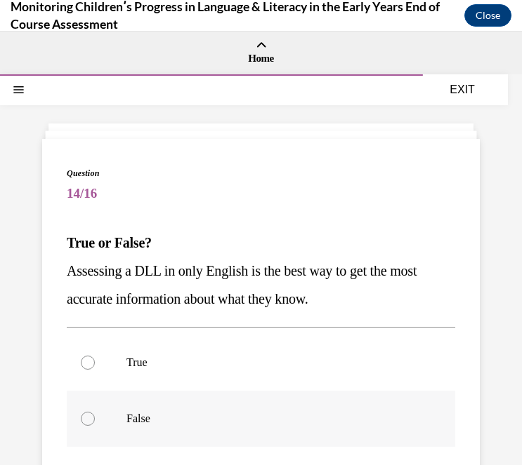
click at [155, 420] on p "False" at bounding box center [272, 419] width 293 height 14
click at [95, 420] on input "False" at bounding box center [88, 419] width 14 height 14
radio input "true"
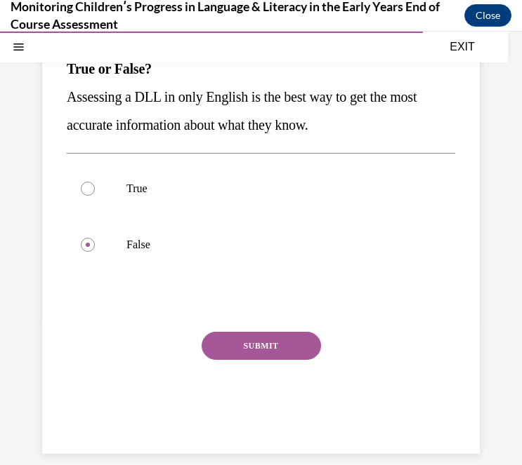
click at [258, 347] on button "SUBMIT" at bounding box center [260, 346] width 119 height 28
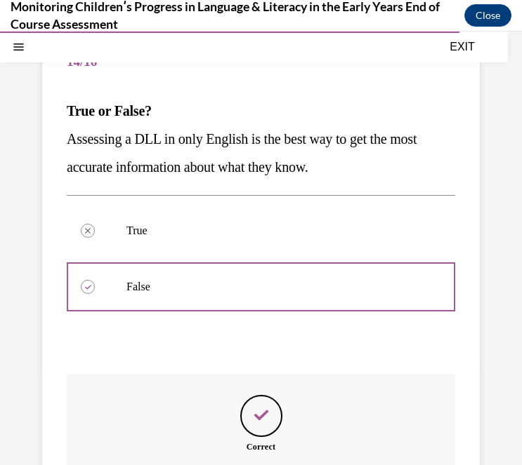
scroll to position [287, 0]
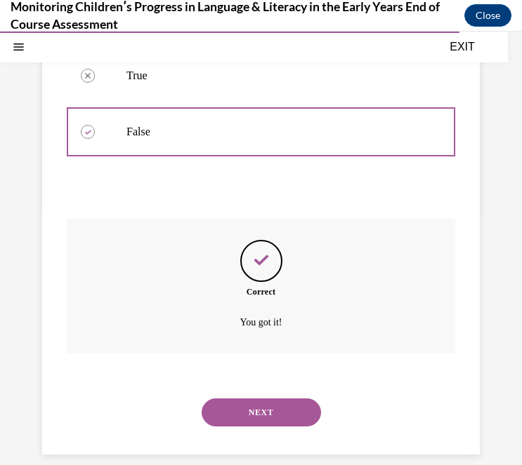
click at [277, 399] on button "NEXT" at bounding box center [260, 413] width 119 height 28
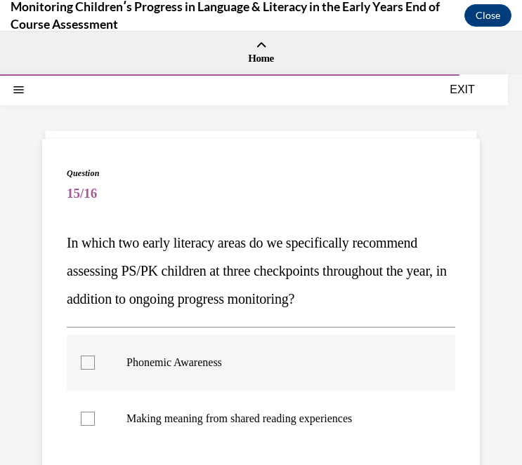
click at [185, 357] on p "Phonemic Awareness" at bounding box center [272, 363] width 293 height 14
click at [95, 357] on input "Phonemic Awareness" at bounding box center [88, 363] width 14 height 14
checkbox input "true"
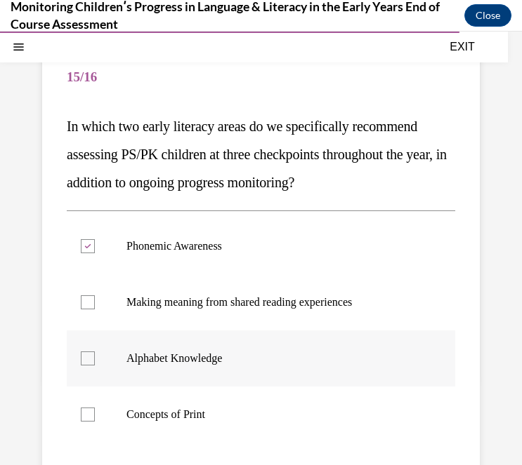
click at [185, 357] on p "Alphabet Knowledge" at bounding box center [272, 359] width 293 height 14
click at [95, 357] on input "Alphabet Knowledge" at bounding box center [88, 359] width 14 height 14
checkbox input "true"
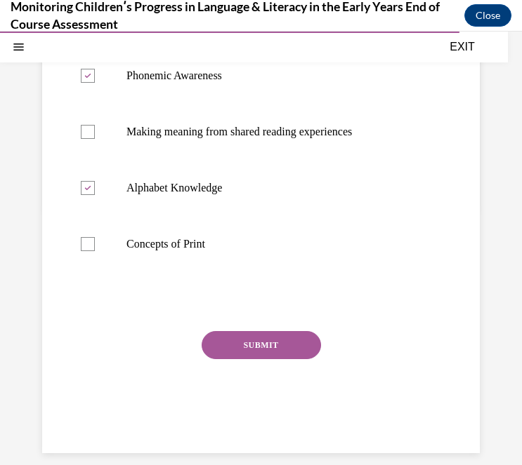
click at [259, 349] on button "SUBMIT" at bounding box center [260, 345] width 119 height 28
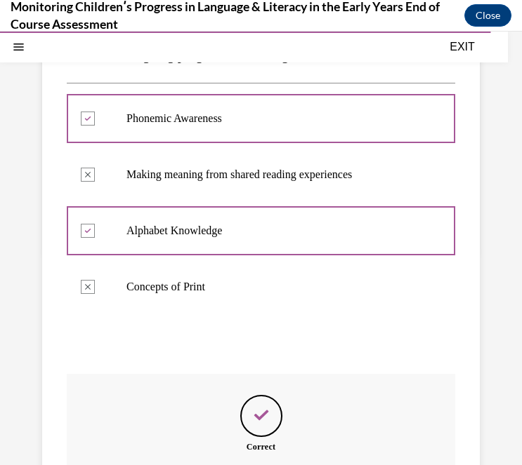
scroll to position [399, 0]
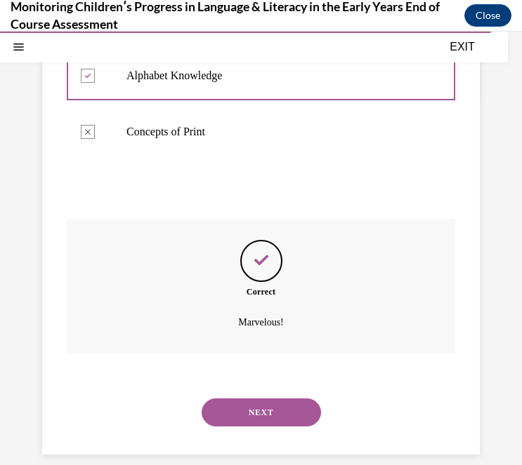
click at [279, 417] on div "NEXT" at bounding box center [261, 413] width 388 height 56
click at [279, 402] on button "NEXT" at bounding box center [260, 413] width 119 height 28
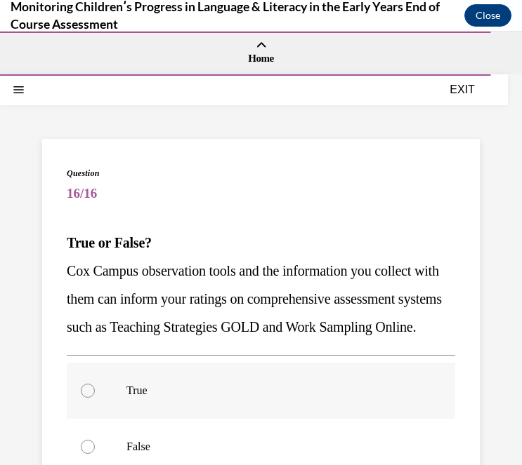
scroll to position [100, 0]
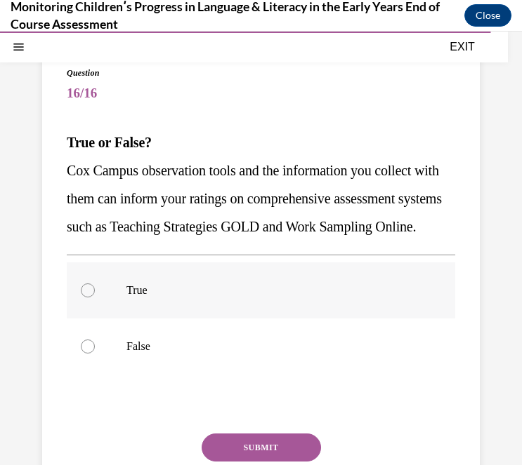
click at [180, 298] on p "True" at bounding box center [272, 291] width 293 height 14
click at [95, 298] on input "True" at bounding box center [88, 291] width 14 height 14
radio input "true"
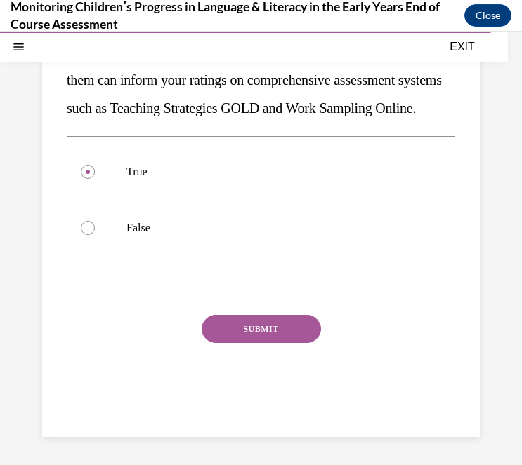
click at [246, 340] on button "SUBMIT" at bounding box center [260, 329] width 119 height 28
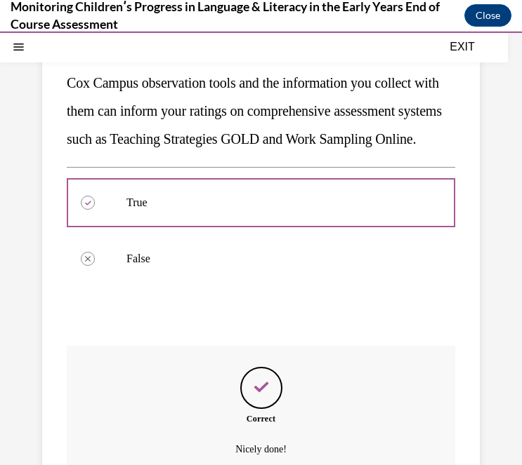
scroll to position [343, 0]
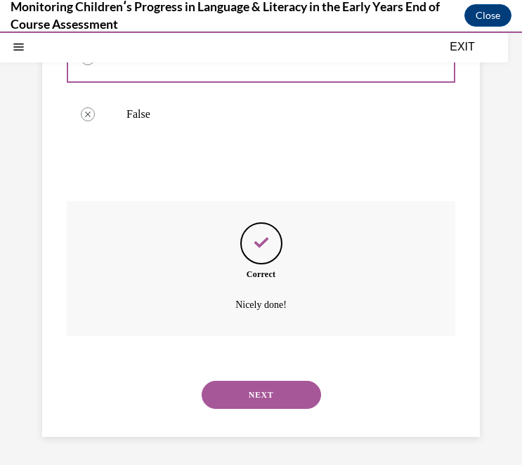
click at [260, 393] on button "NEXT" at bounding box center [260, 395] width 119 height 28
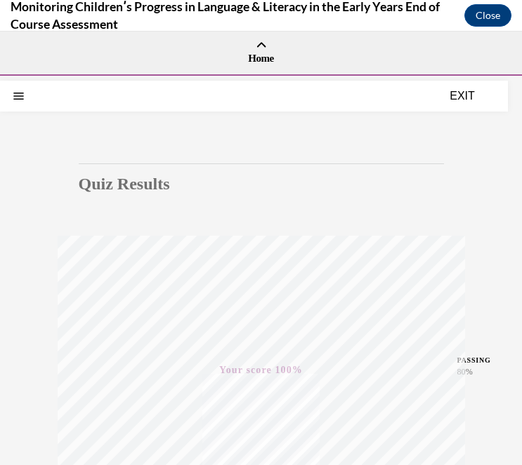
scroll to position [0, 0]
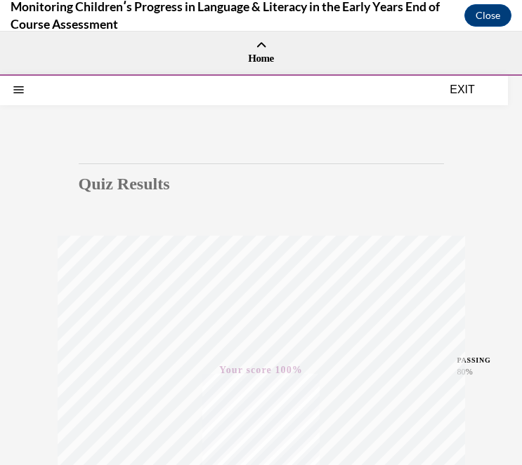
click at [472, 88] on button "EXIT" at bounding box center [462, 89] width 84 height 17
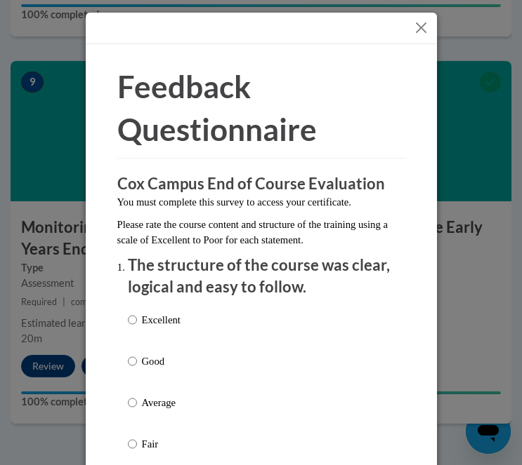
click at [423, 29] on button "Close" at bounding box center [421, 28] width 18 height 18
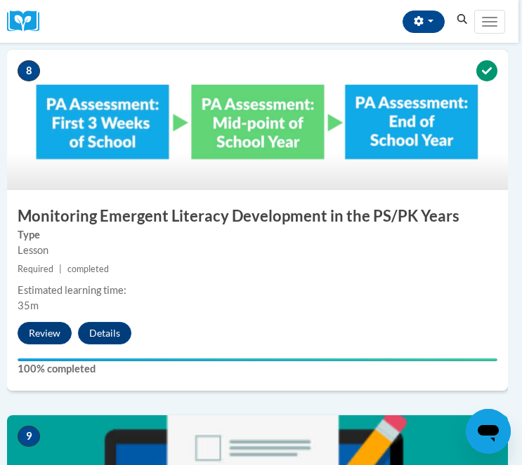
scroll to position [2899, 4]
